Goal: Task Accomplishment & Management: Use online tool/utility

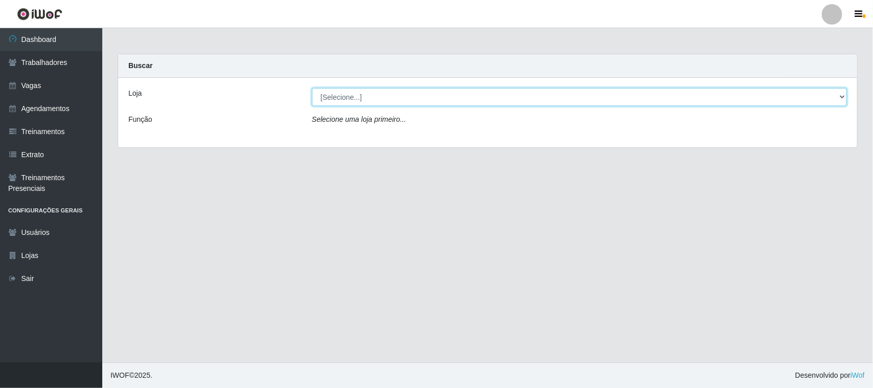
click at [541, 96] on select "[Selecione...] Nordestão - [GEOGRAPHIC_DATA]" at bounding box center [579, 97] width 535 height 18
select select "420"
click at [312, 88] on select "[Selecione...] Nordestão - [GEOGRAPHIC_DATA]" at bounding box center [579, 97] width 535 height 18
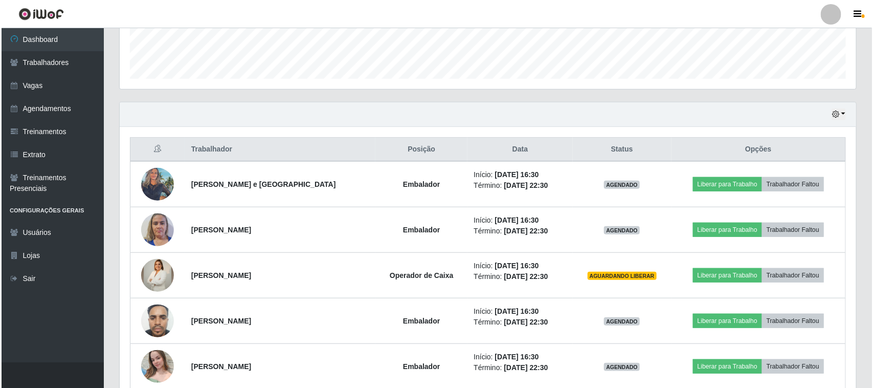
scroll to position [338, 0]
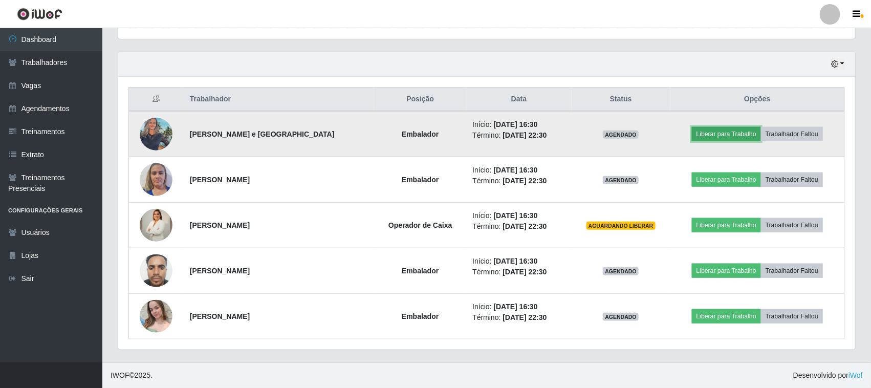
click at [716, 134] on button "Liberar para Trabalho" at bounding box center [726, 134] width 69 height 14
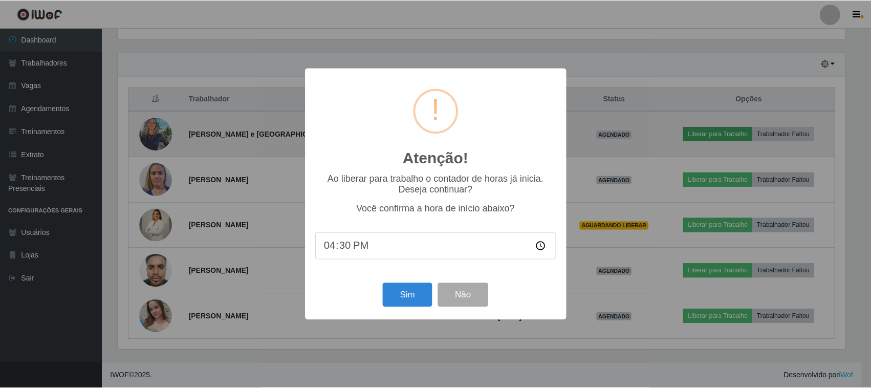
scroll to position [213, 729]
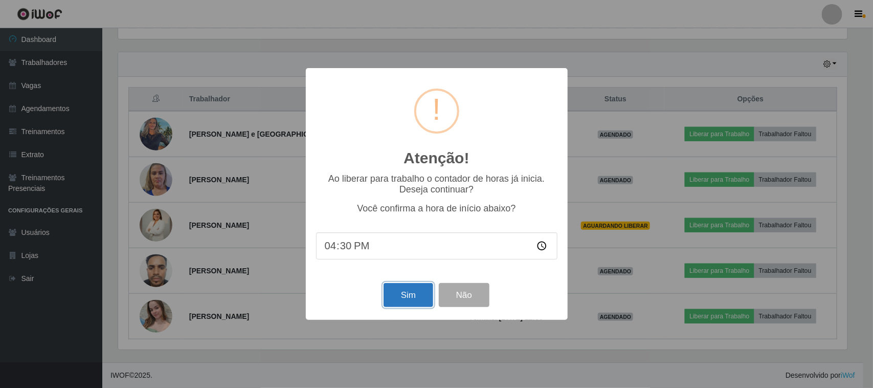
click at [404, 295] on button "Sim" at bounding box center [409, 295] width 50 height 24
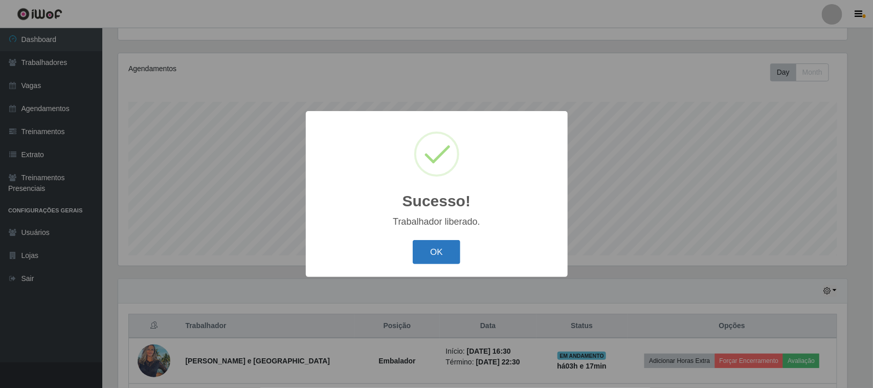
click at [444, 248] on button "OK" at bounding box center [437, 252] width 48 height 24
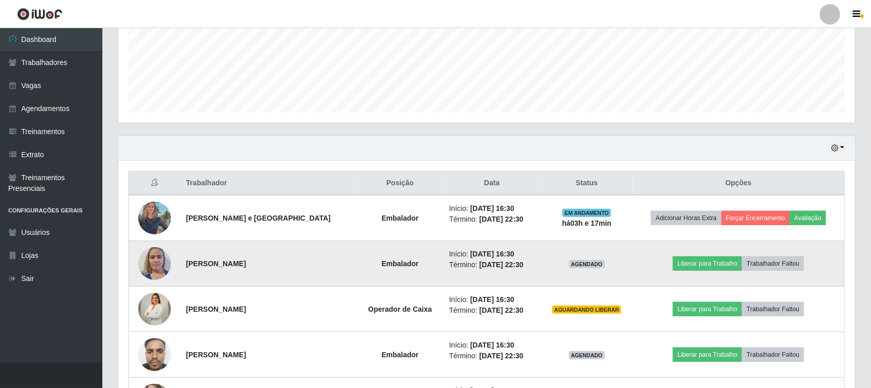
scroll to position [302, 0]
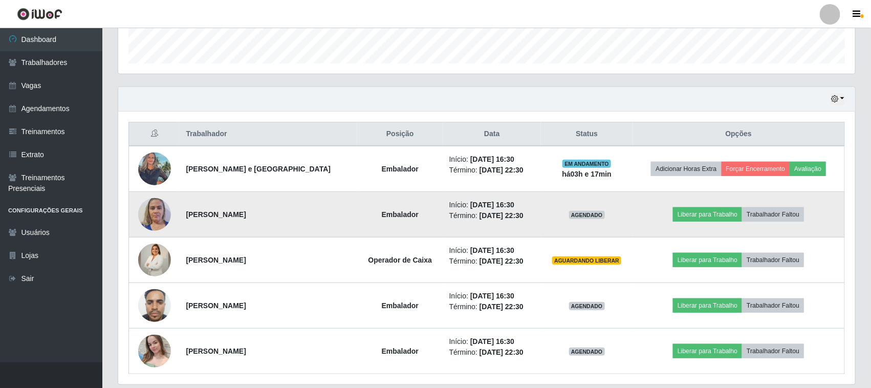
click at [707, 224] on td "Liberar para Trabalho Trabalhador Faltou" at bounding box center [739, 215] width 212 height 46
click at [706, 220] on button "Liberar para Trabalho" at bounding box center [707, 214] width 69 height 14
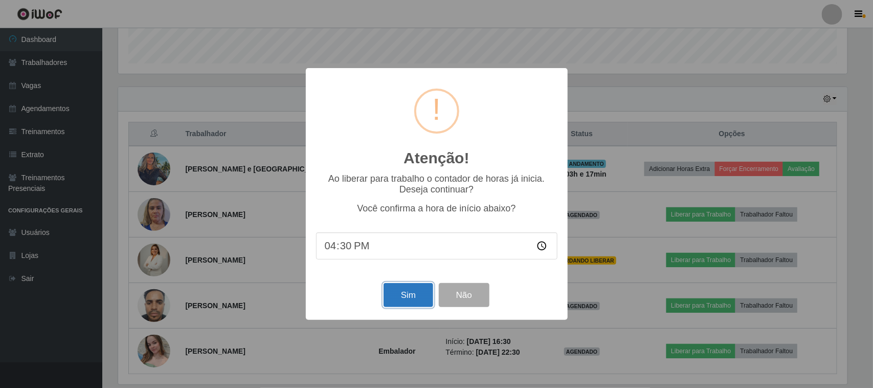
click at [413, 292] on button "Sim" at bounding box center [409, 295] width 50 height 24
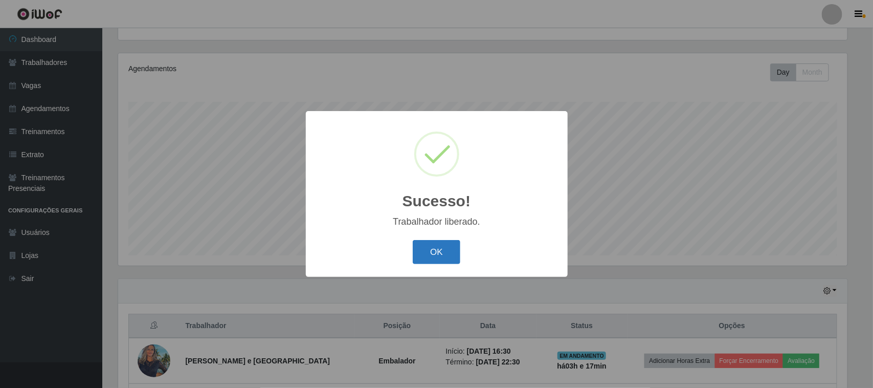
click at [438, 254] on button "OK" at bounding box center [437, 252] width 48 height 24
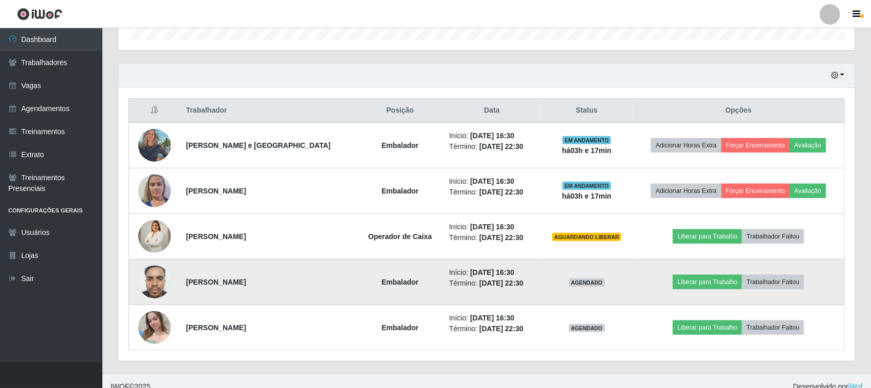
scroll to position [338, 0]
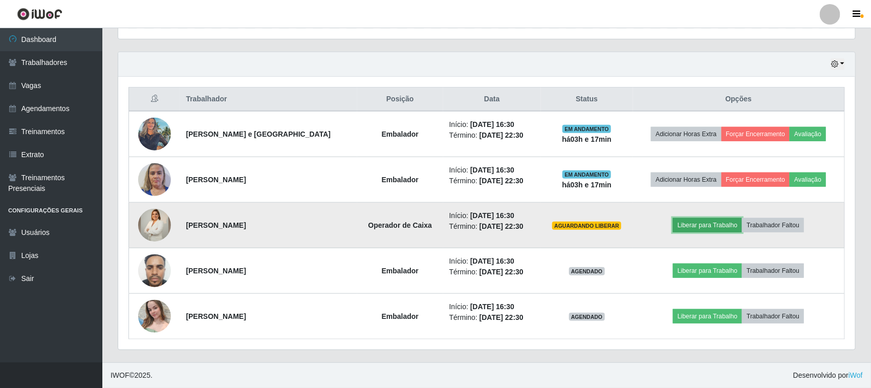
click at [696, 228] on button "Liberar para Trabalho" at bounding box center [707, 225] width 69 height 14
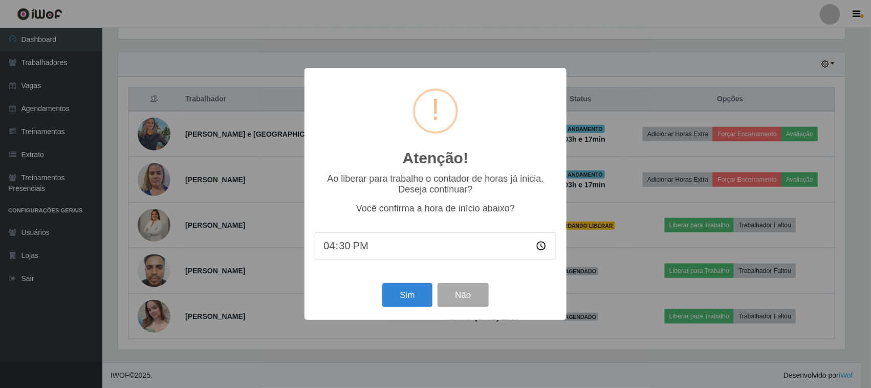
scroll to position [213, 729]
click at [409, 287] on button "Sim" at bounding box center [409, 295] width 50 height 24
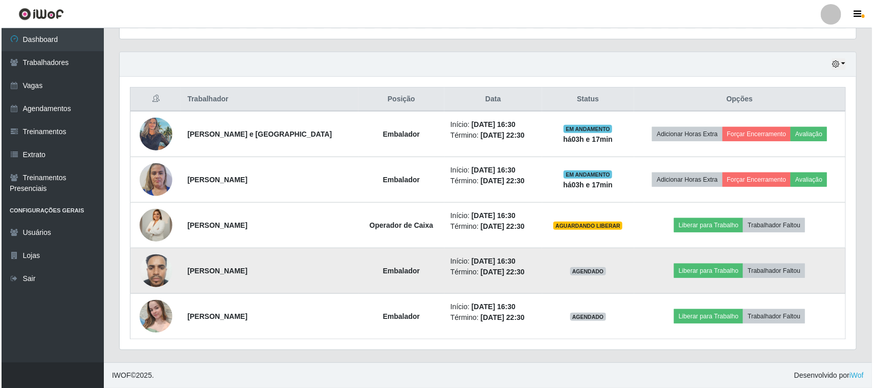
scroll to position [0, 0]
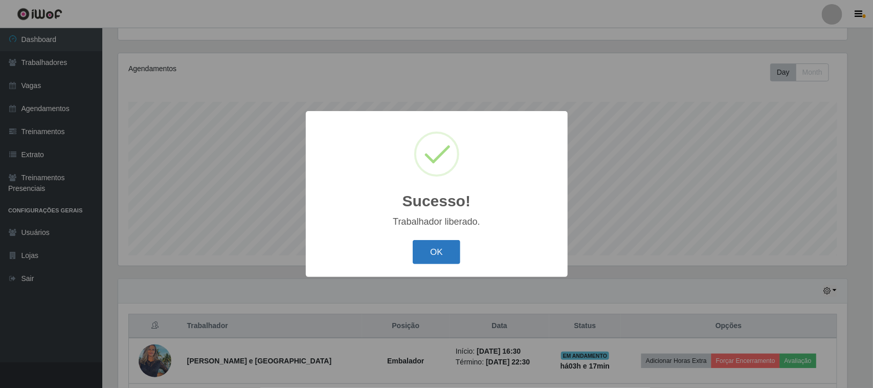
click at [428, 247] on button "OK" at bounding box center [437, 252] width 48 height 24
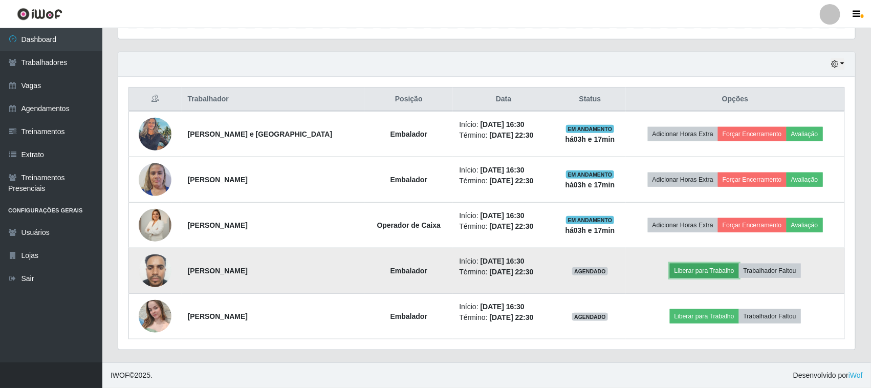
click at [691, 274] on button "Liberar para Trabalho" at bounding box center [704, 270] width 69 height 14
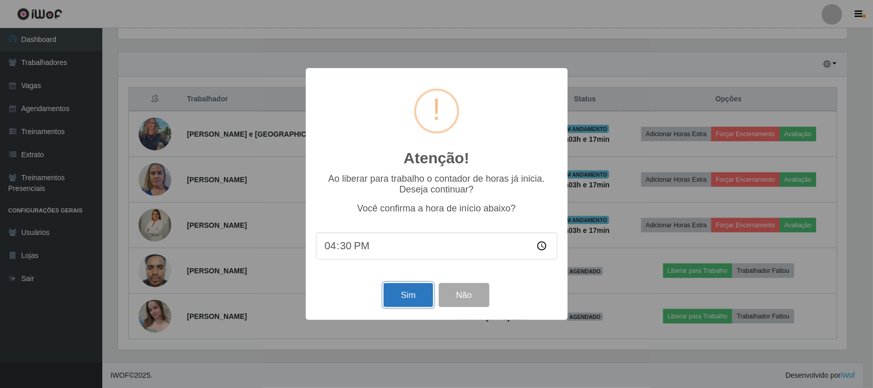
click at [412, 293] on button "Sim" at bounding box center [409, 295] width 50 height 24
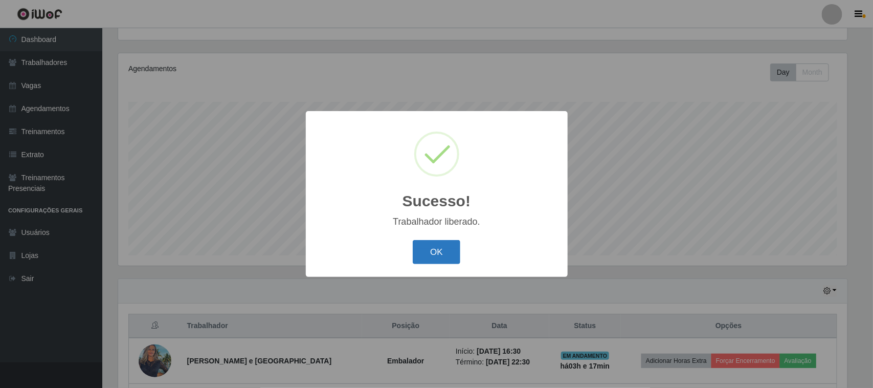
click at [430, 255] on button "OK" at bounding box center [437, 252] width 48 height 24
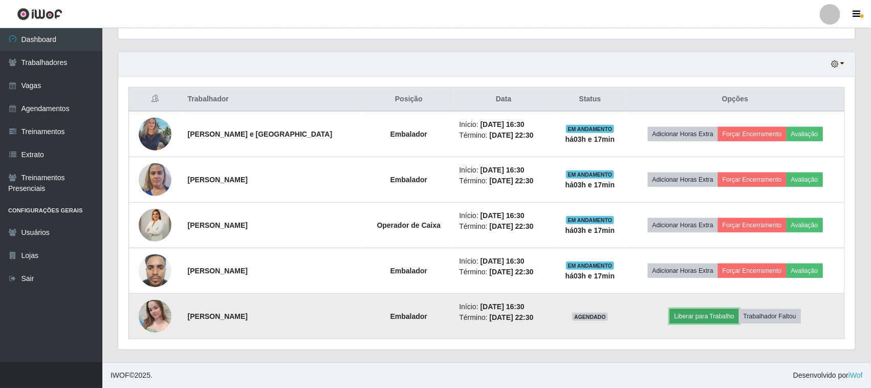
click at [689, 313] on button "Liberar para Trabalho" at bounding box center [704, 316] width 69 height 14
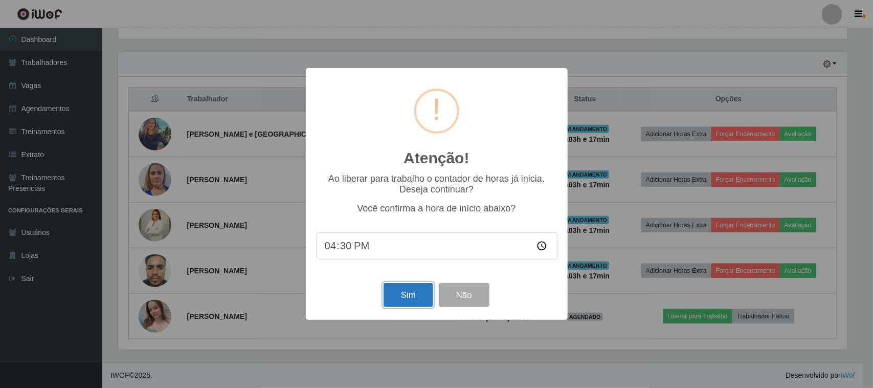
click at [421, 289] on button "Sim" at bounding box center [409, 295] width 50 height 24
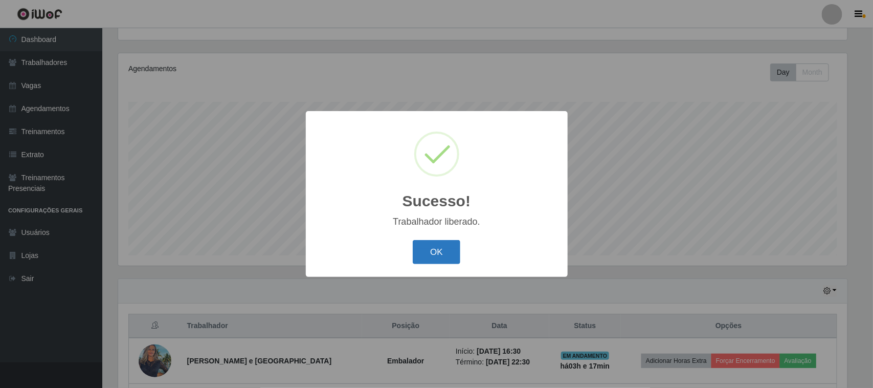
click at [438, 260] on button "OK" at bounding box center [437, 252] width 48 height 24
